Goal: Register for event/course

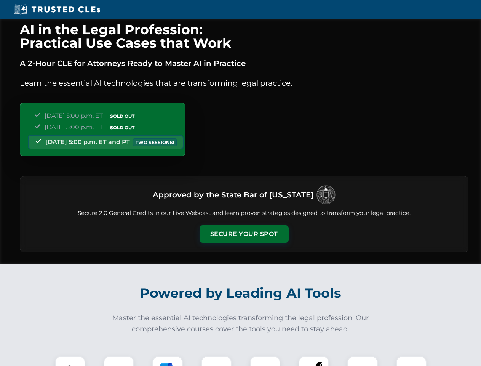
click at [244, 234] on button "Secure Your Spot" at bounding box center [244, 234] width 89 height 18
click at [70, 361] on img at bounding box center [70, 371] width 22 height 22
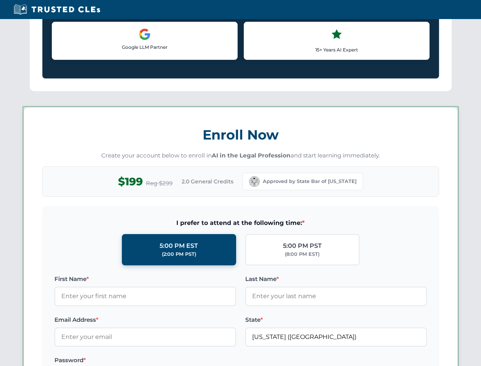
click at [168, 361] on label "Password *" at bounding box center [145, 359] width 182 height 9
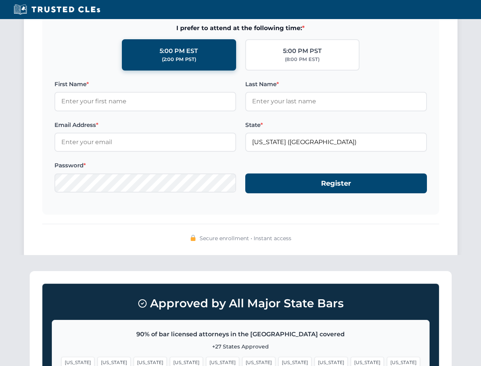
click at [351, 361] on span "[US_STATE]" at bounding box center [367, 361] width 33 height 11
